Goal: Obtain resource: Download file/media

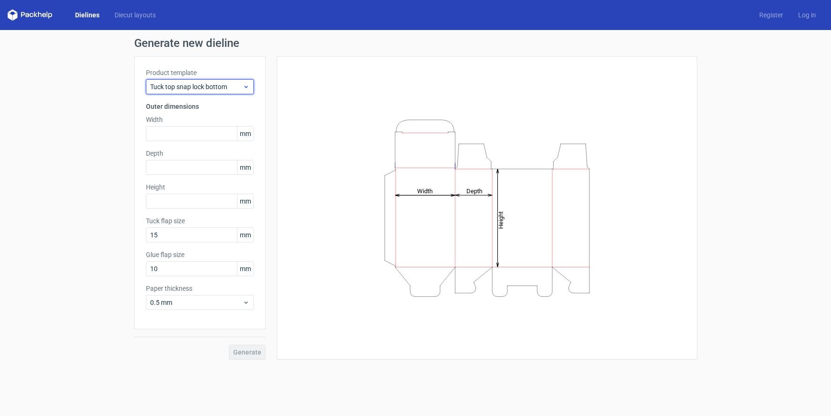
click at [243, 93] on div "Tuck top snap lock bottom" at bounding box center [200, 86] width 108 height 15
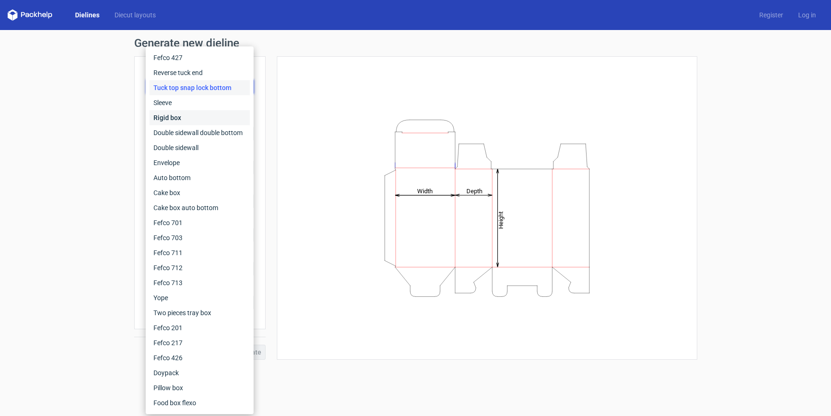
click at [202, 122] on div "Rigid box" at bounding box center [200, 117] width 100 height 15
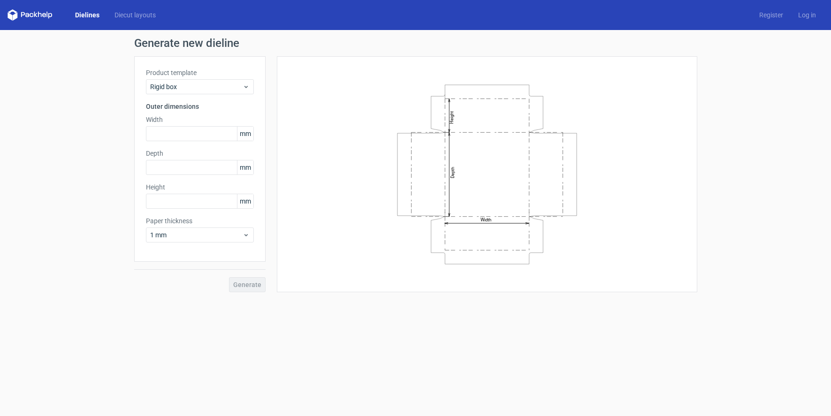
click at [189, 94] on div "Product template Rigid box Outer dimensions Width mm Depth mm Height mm Paper t…" at bounding box center [199, 158] width 131 height 205
click at [197, 87] on span "Rigid box" at bounding box center [196, 86] width 92 height 9
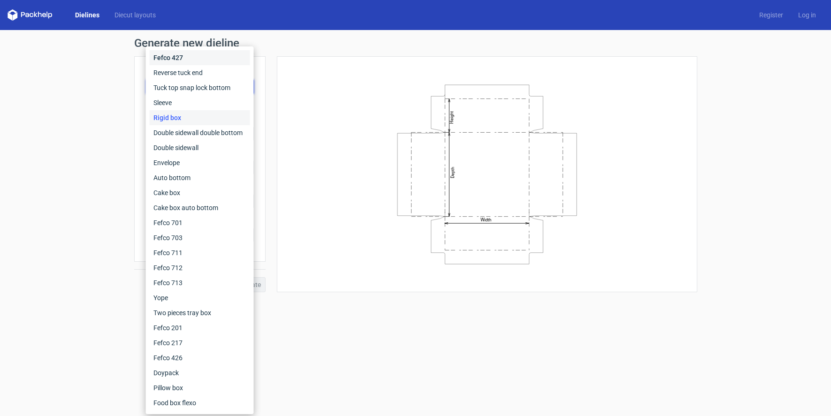
click at [196, 61] on div "Fefco 427" at bounding box center [200, 57] width 100 height 15
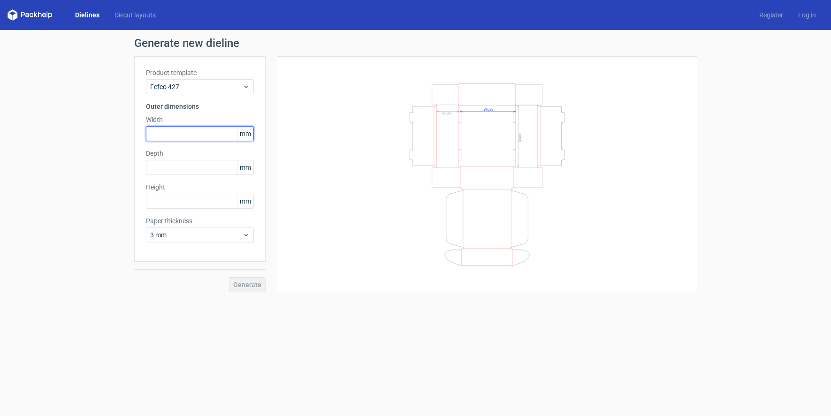
click at [185, 131] on input "text" at bounding box center [200, 133] width 108 height 15
click at [247, 137] on span "mm" at bounding box center [245, 134] width 16 height 14
click at [246, 136] on span "mm" at bounding box center [245, 134] width 16 height 14
click at [194, 134] on input "text" at bounding box center [200, 133] width 108 height 15
type input "350"
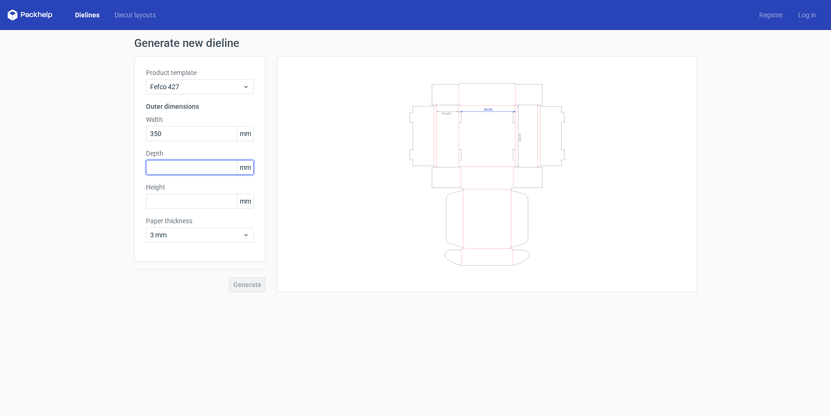
click at [185, 163] on input "text" at bounding box center [200, 167] width 108 height 15
type input "350"
click at [179, 200] on input "text" at bounding box center [200, 201] width 108 height 15
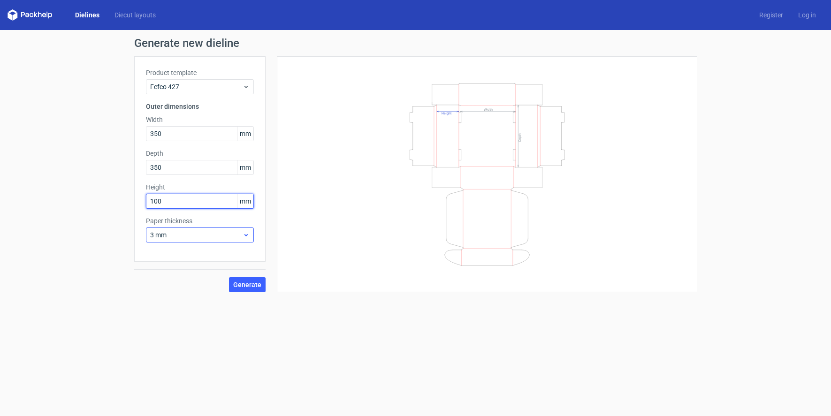
type input "100"
click at [188, 235] on span "3 mm" at bounding box center [196, 234] width 92 height 9
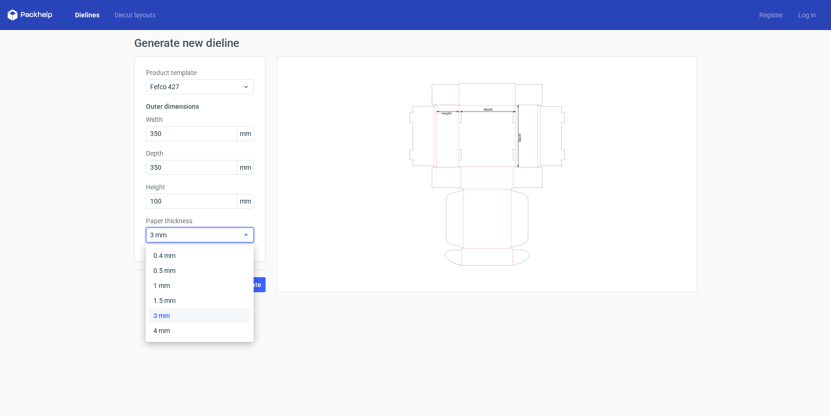
click at [188, 235] on span "3 mm" at bounding box center [196, 234] width 92 height 9
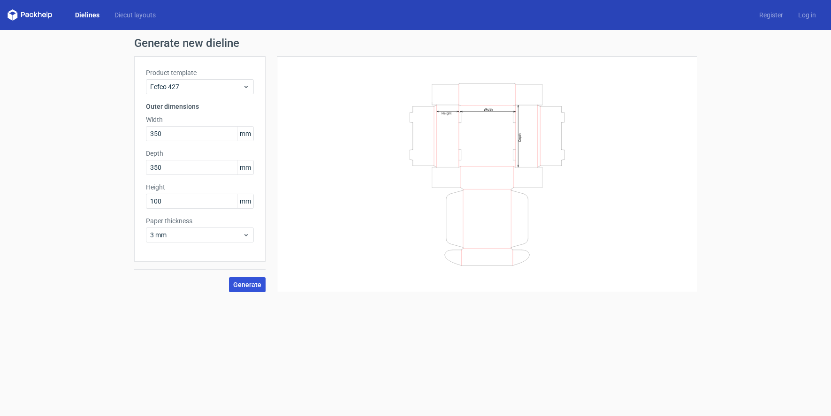
click at [241, 288] on span "Generate" at bounding box center [247, 284] width 28 height 7
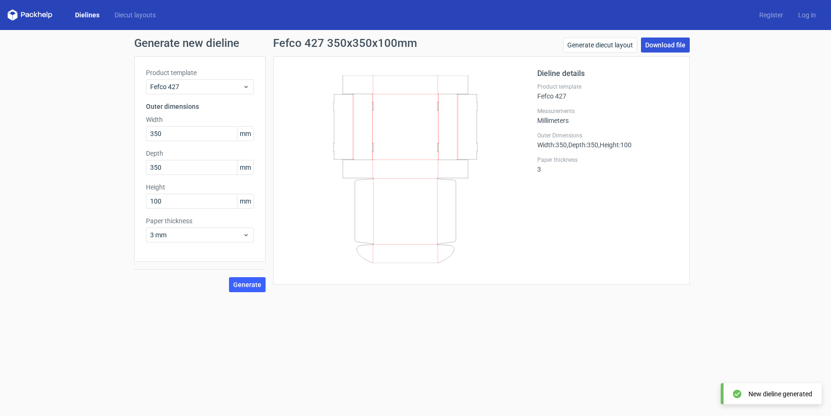
click at [655, 47] on link "Download file" at bounding box center [665, 45] width 49 height 15
click at [245, 134] on span "mm" at bounding box center [245, 134] width 16 height 14
click at [224, 135] on input "350" at bounding box center [200, 133] width 108 height 15
